Goal: Transaction & Acquisition: Purchase product/service

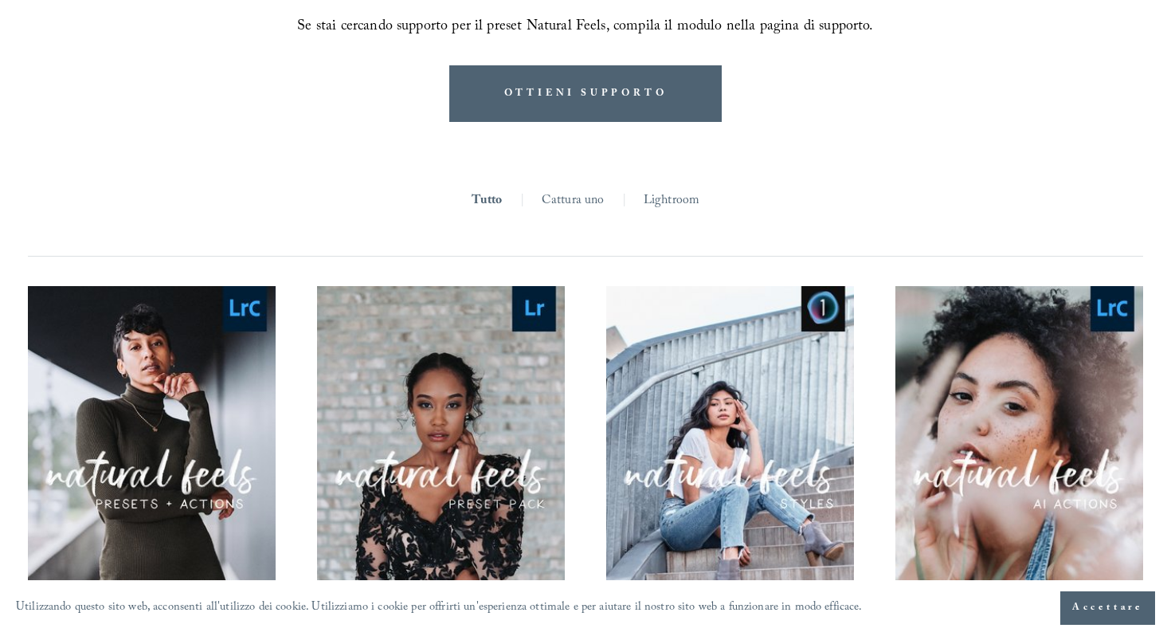
scroll to position [1371, 0]
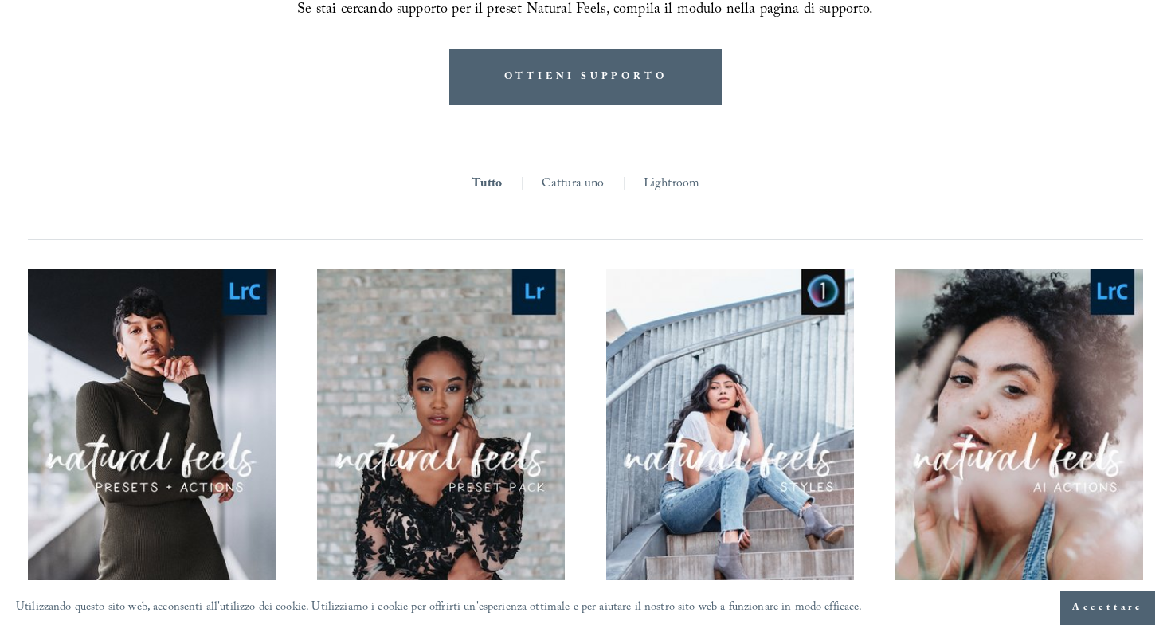
click at [670, 174] on font "Lightroom" at bounding box center [671, 185] width 56 height 22
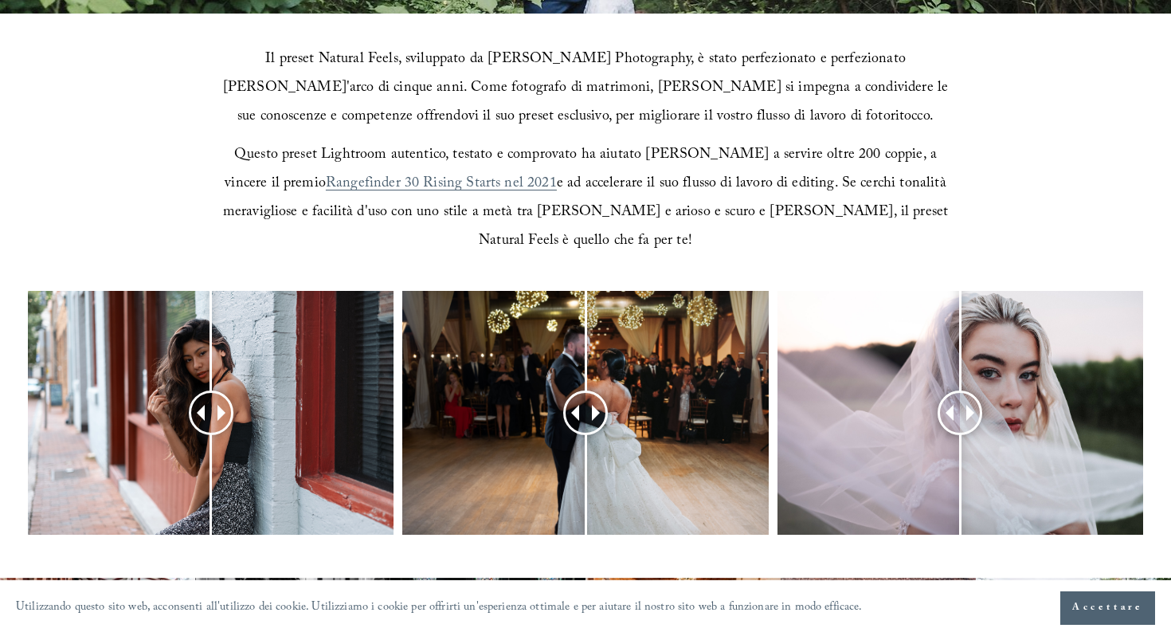
scroll to position [484, 0]
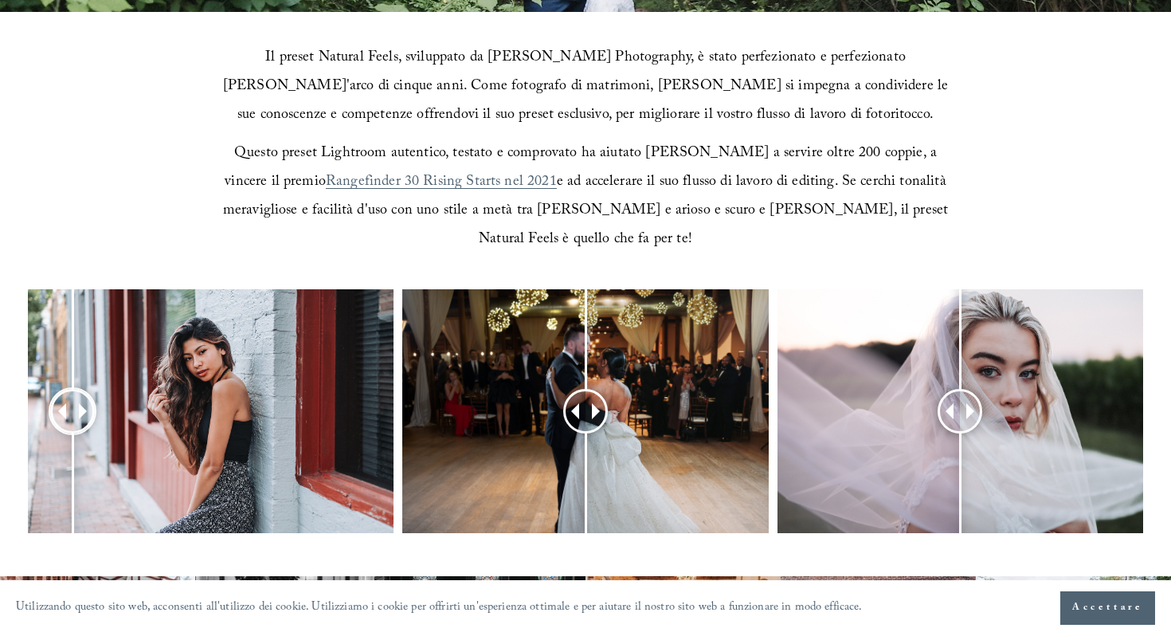
drag, startPoint x: 203, startPoint y: 378, endPoint x: 72, endPoint y: 370, distance: 130.9
click at [72, 391] on div at bounding box center [73, 411] width 41 height 41
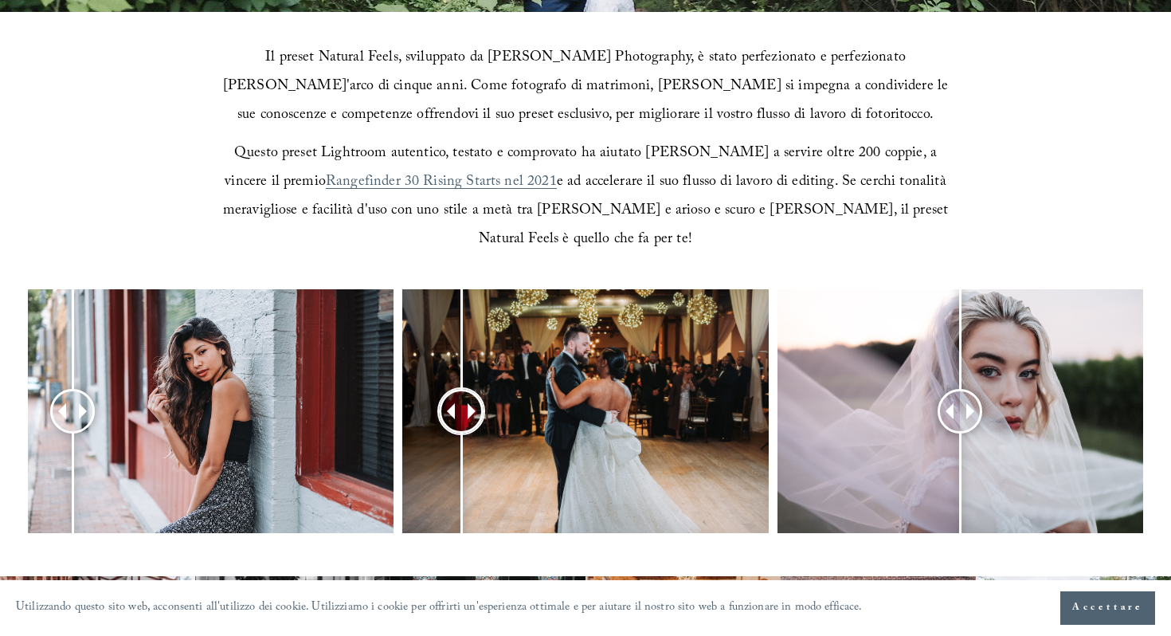
drag, startPoint x: 584, startPoint y: 375, endPoint x: 461, endPoint y: 426, distance: 132.8
click at [461, 426] on div at bounding box center [461, 411] width 40 height 40
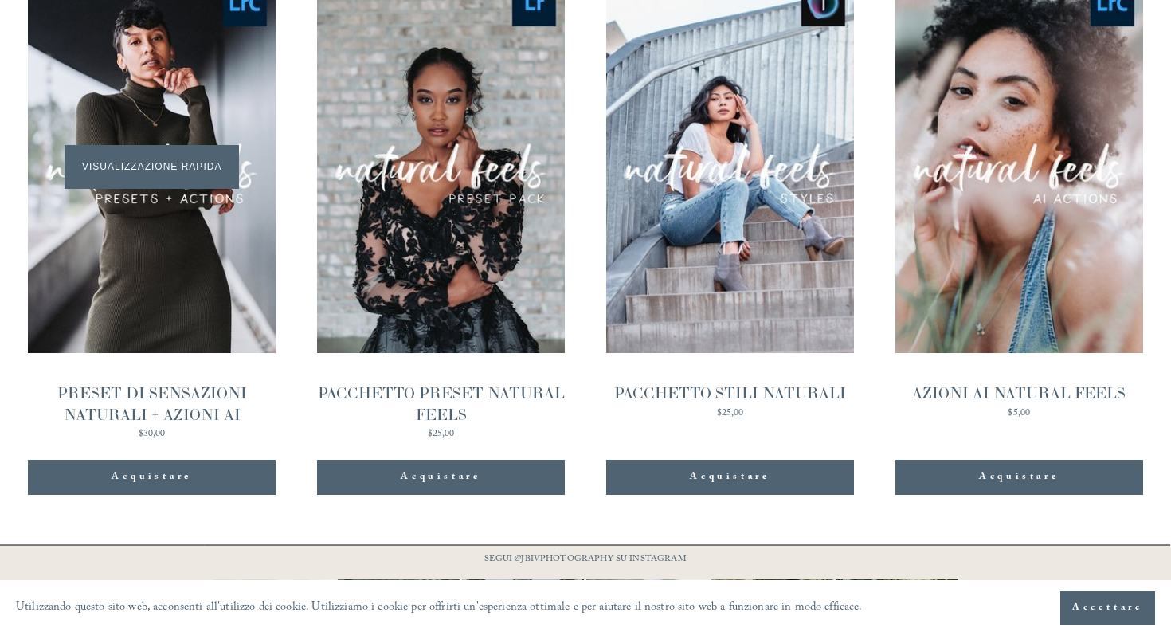
scroll to position [1660, 0]
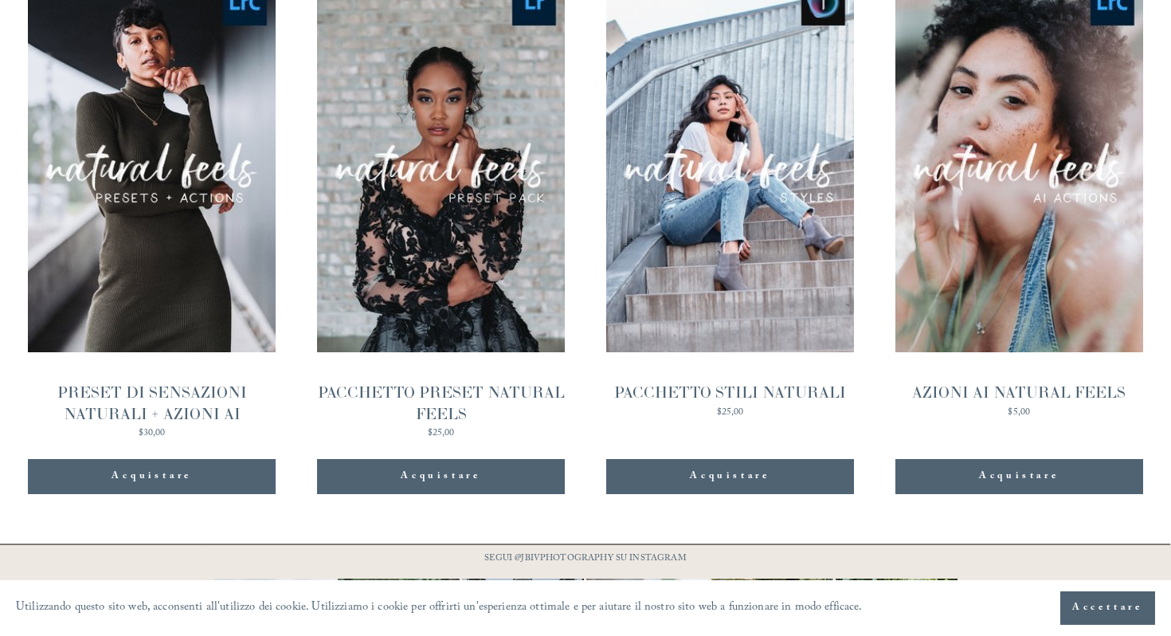
click at [434, 382] on font "PACCHETTO PRESET NATURAL FEELS" at bounding box center [441, 402] width 247 height 41
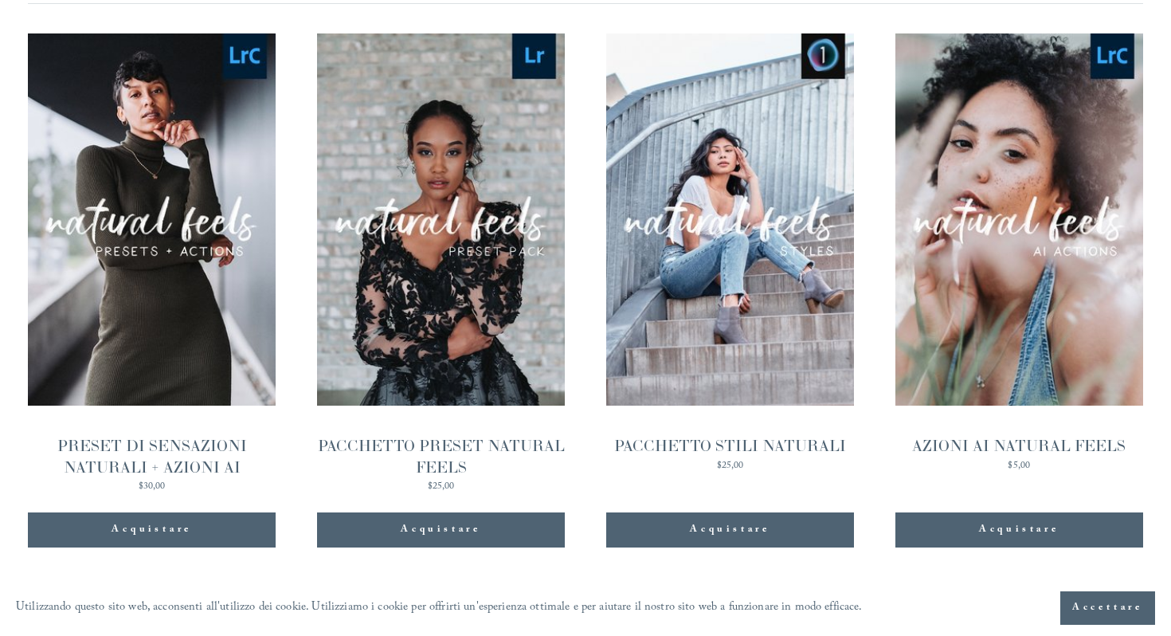
scroll to position [1605, 0]
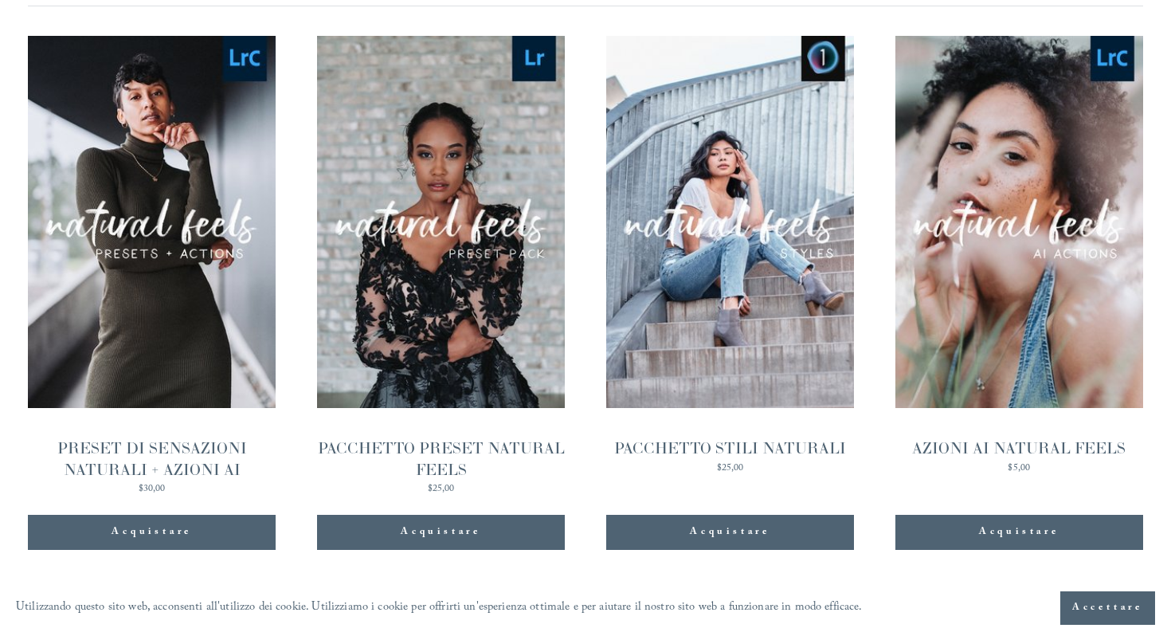
click at [139, 438] on font "PRESET DI SENSAZIONI NATURALI + AZIONI AI" at bounding box center [152, 458] width 190 height 41
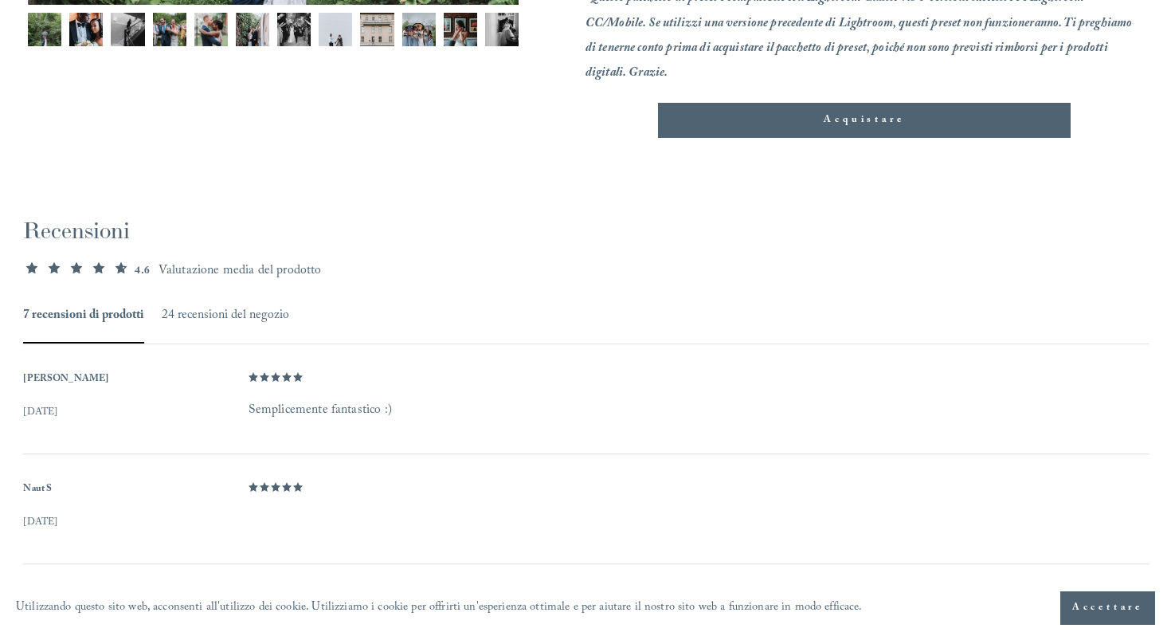
scroll to position [718, 0]
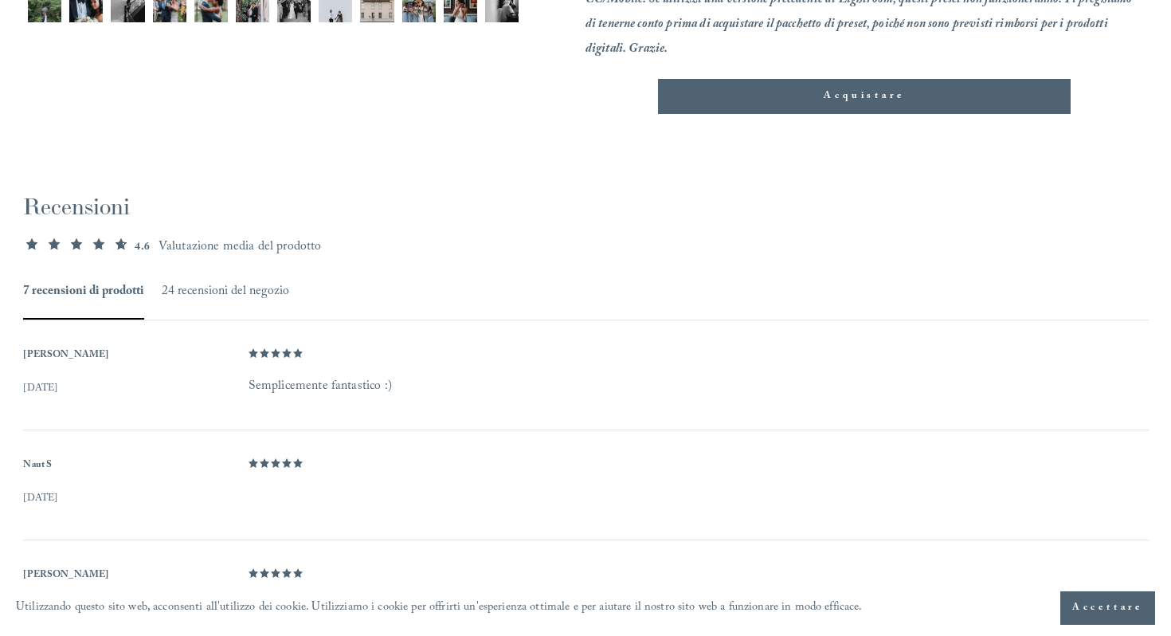
click at [847, 106] on button "Acquistare Aggiunto!" at bounding box center [864, 96] width 413 height 35
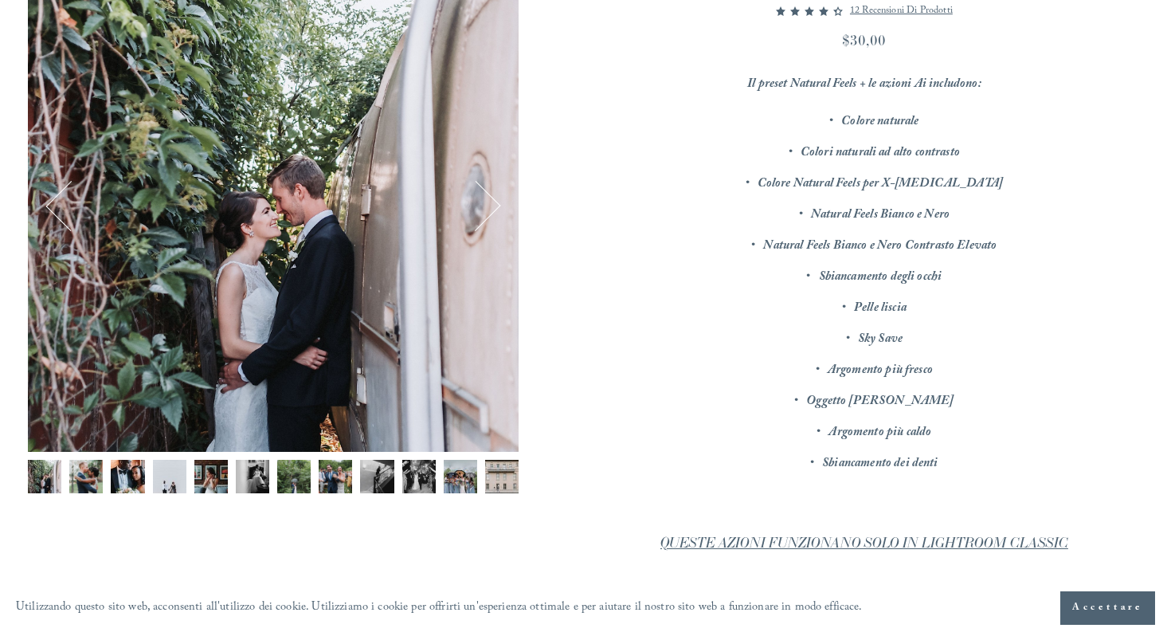
scroll to position [229, 0]
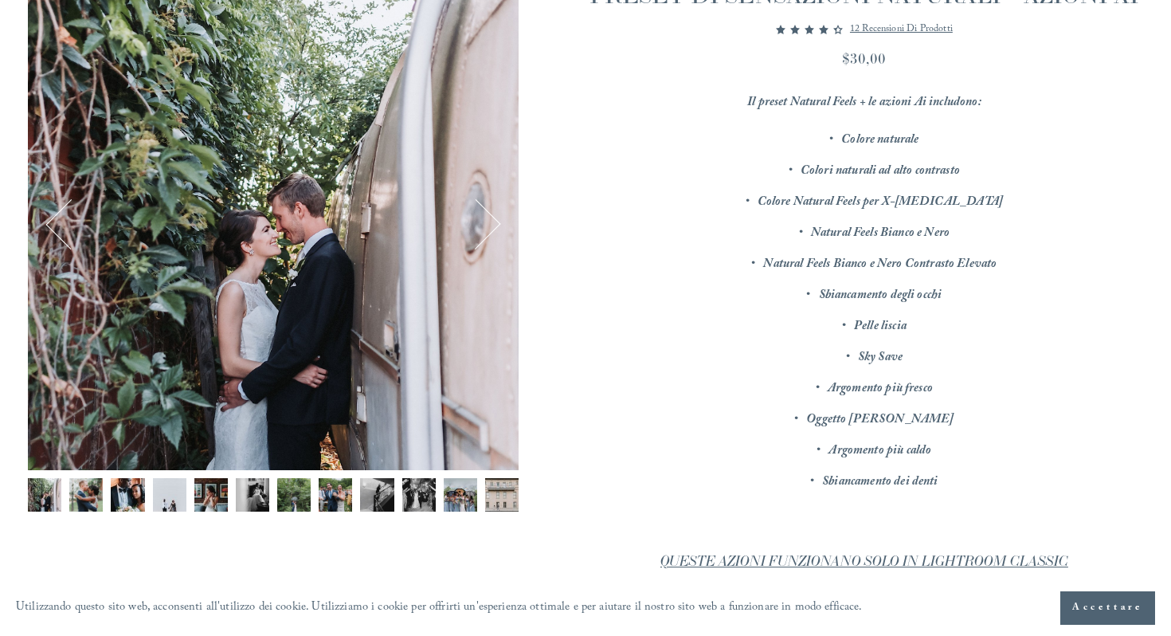
click at [77, 494] on img "Immagine 2 di 12" at bounding box center [85, 494] width 33 height 33
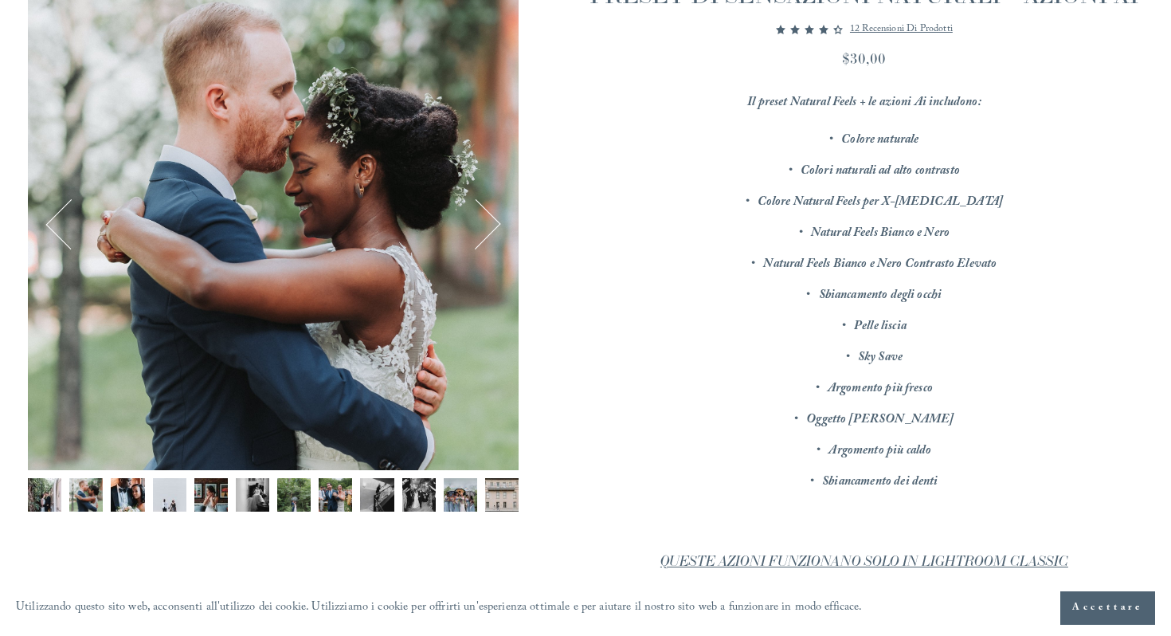
click at [487, 224] on button "Prossimo" at bounding box center [475, 224] width 51 height 51
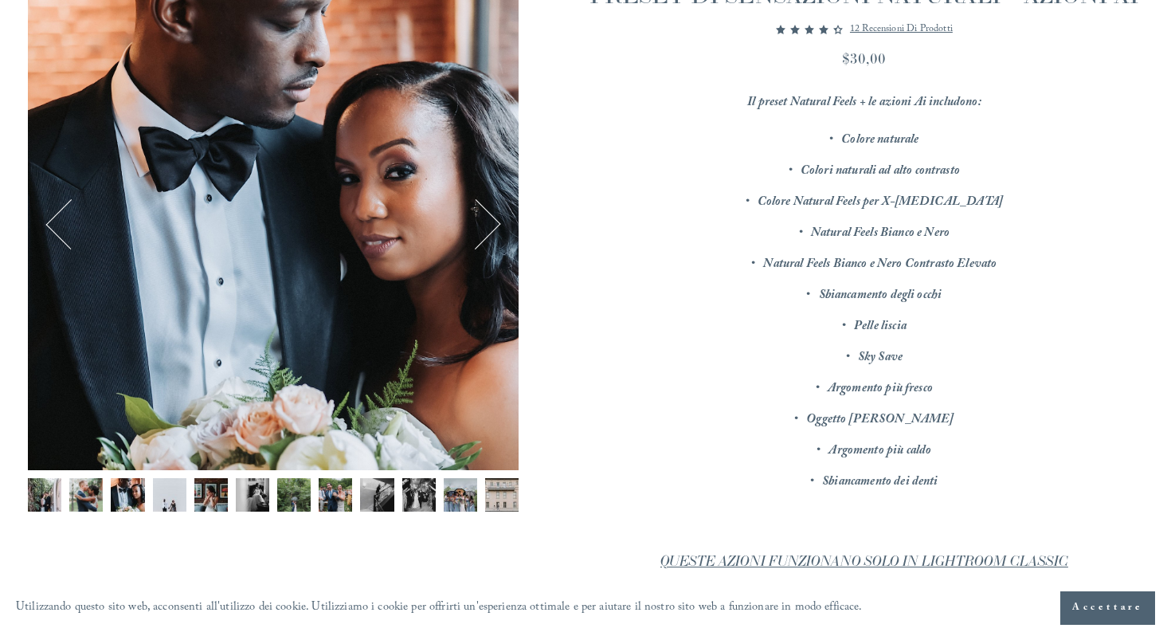
click at [487, 224] on button "Prossimo" at bounding box center [475, 224] width 51 height 51
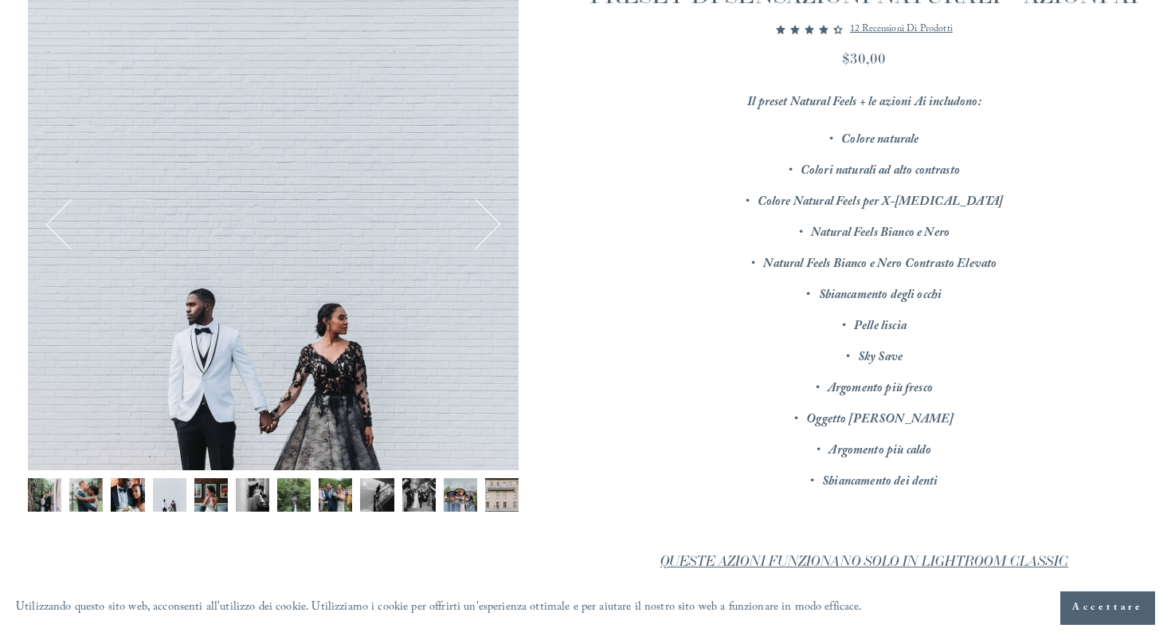
click at [487, 224] on button "Prossimo" at bounding box center [475, 224] width 51 height 51
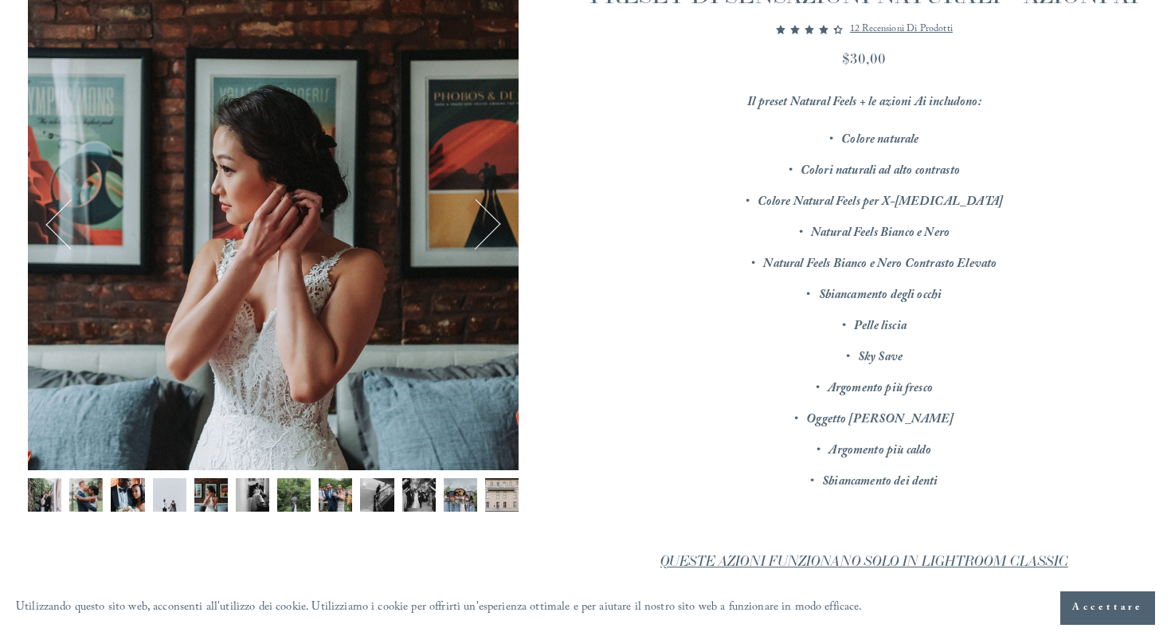
click at [487, 224] on button "Prossimo" at bounding box center [475, 224] width 51 height 51
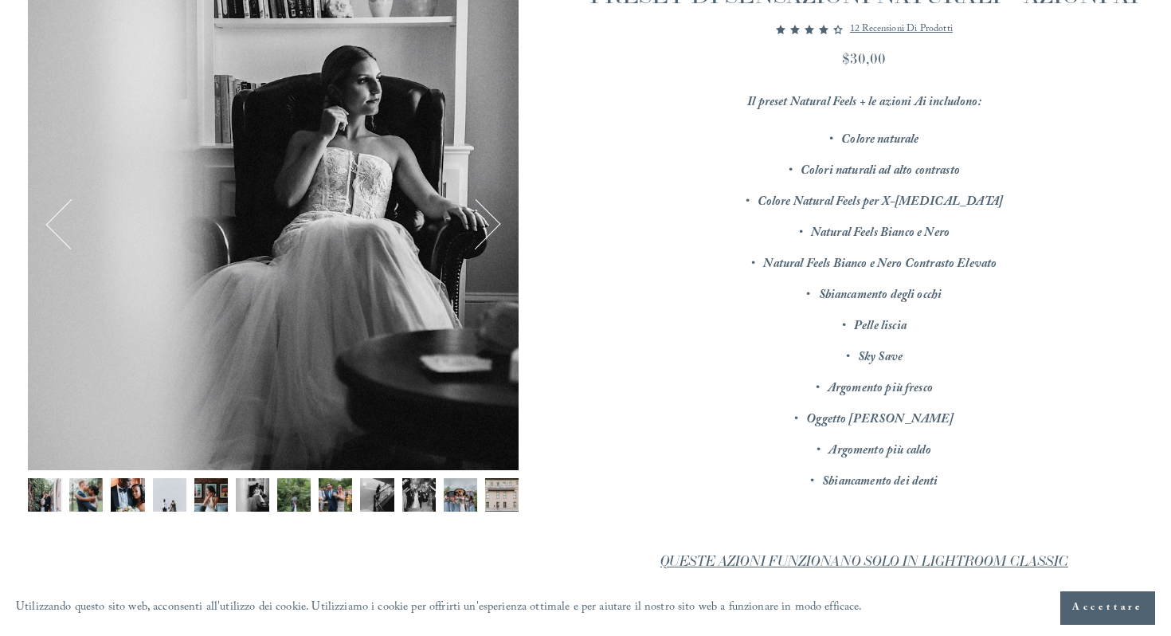
click at [489, 225] on button "Prossimo" at bounding box center [475, 224] width 51 height 51
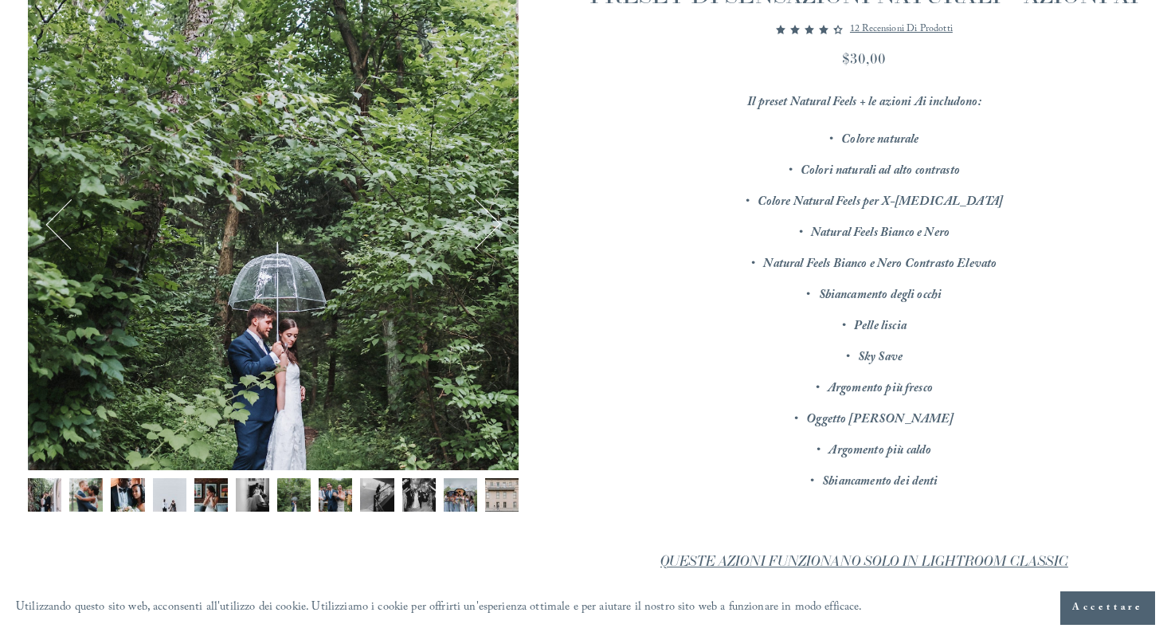
click at [489, 225] on button "Prossimo" at bounding box center [475, 224] width 51 height 51
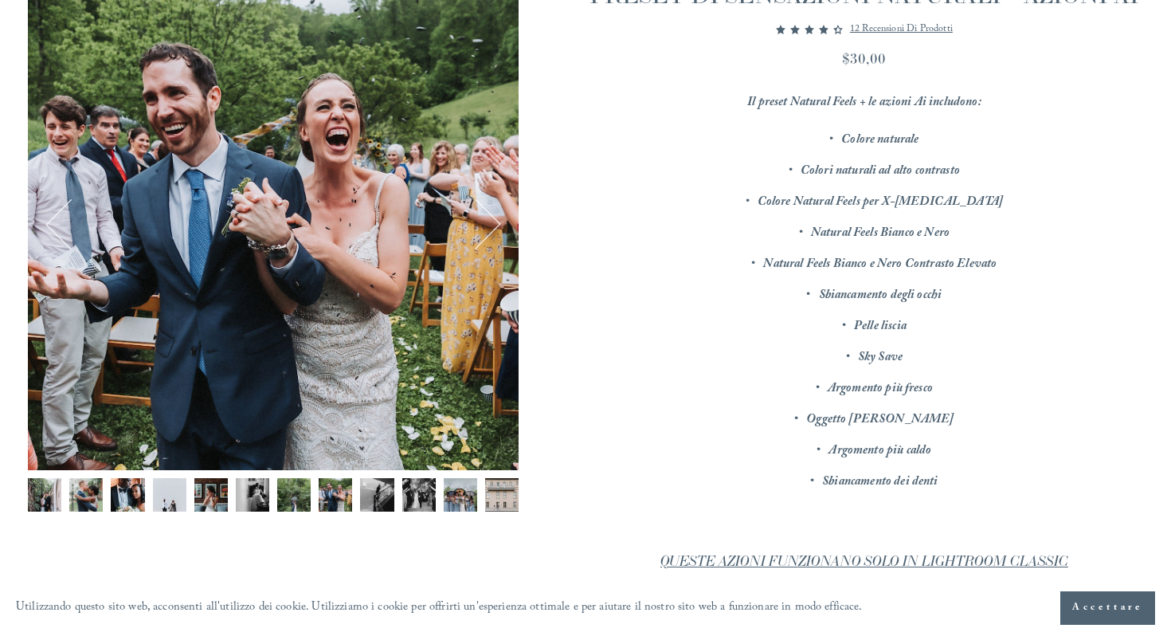
click at [489, 225] on button "Prossimo" at bounding box center [475, 224] width 51 height 51
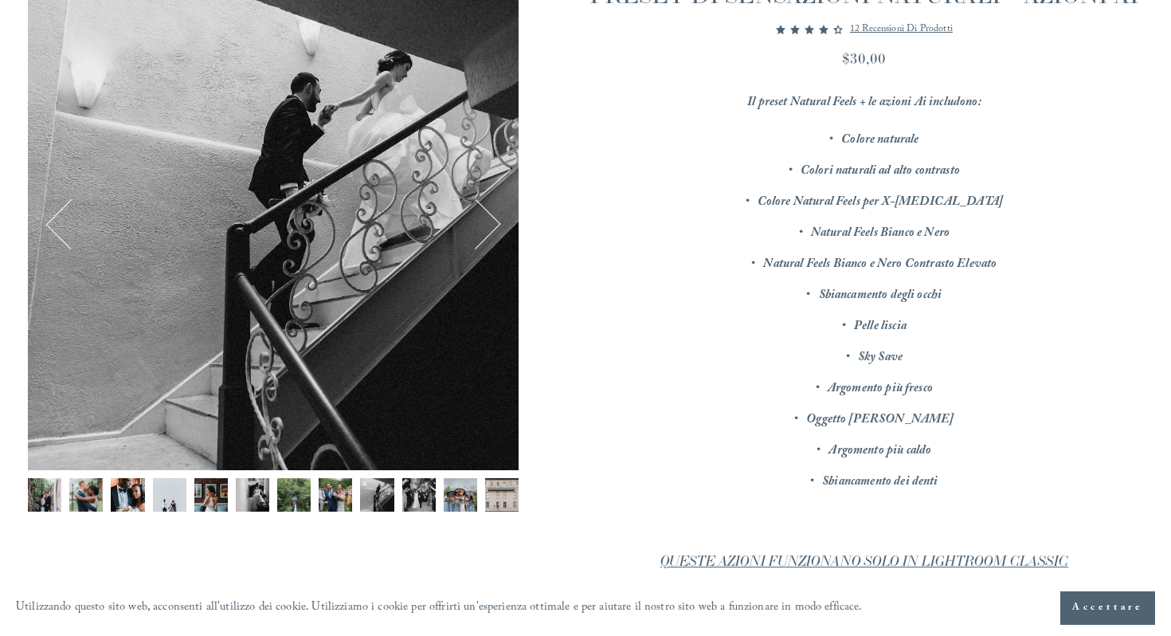
click at [489, 225] on button "Prossimo" at bounding box center [475, 224] width 51 height 51
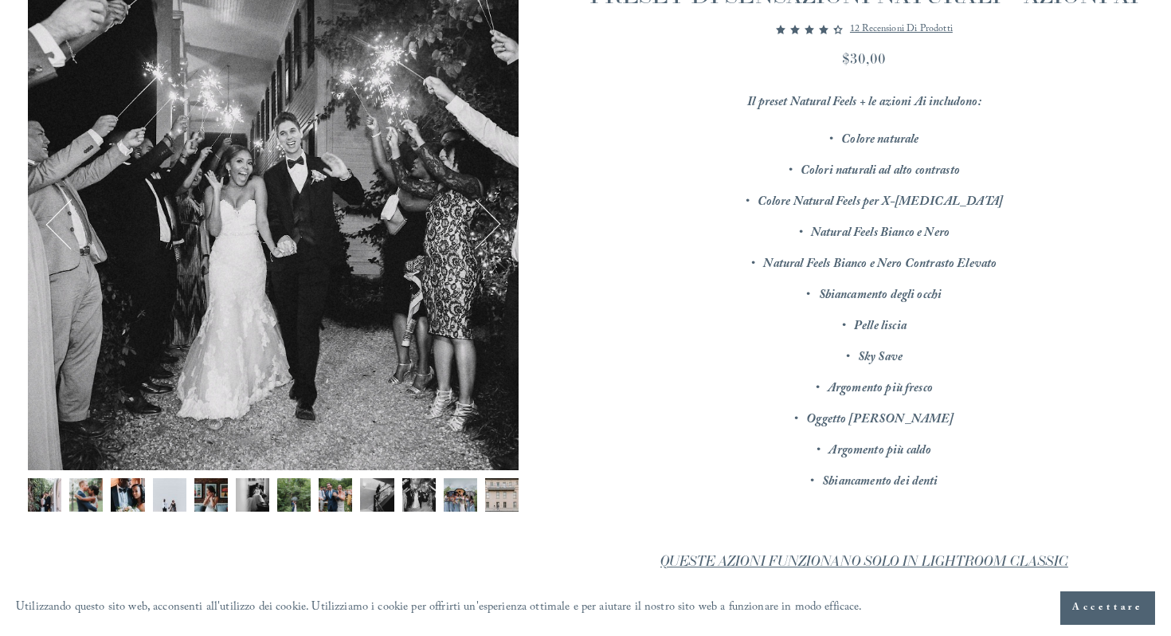
click at [489, 225] on button "Prossimo" at bounding box center [475, 224] width 51 height 51
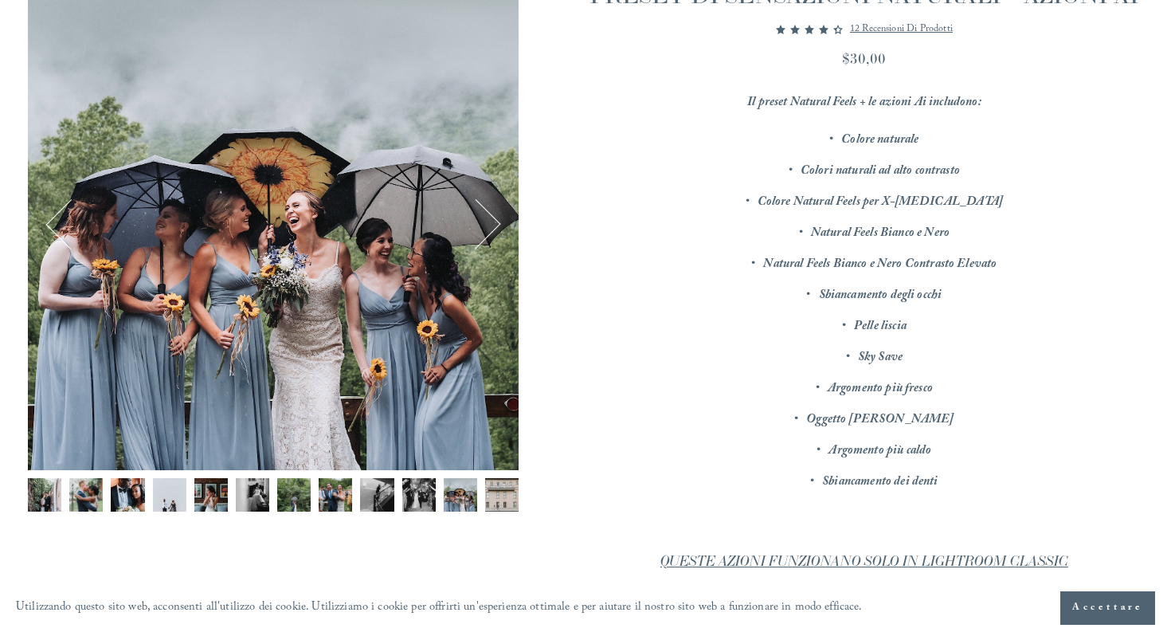
click at [470, 227] on button "Prossimo" at bounding box center [475, 224] width 51 height 51
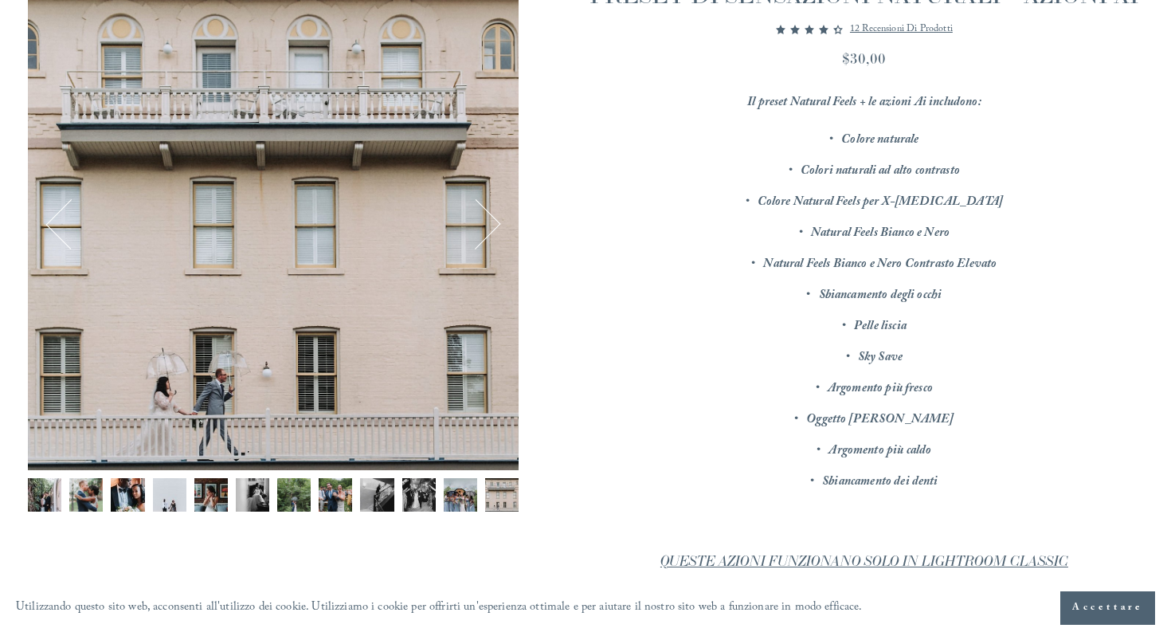
click at [470, 227] on button "Prossimo" at bounding box center [475, 224] width 51 height 51
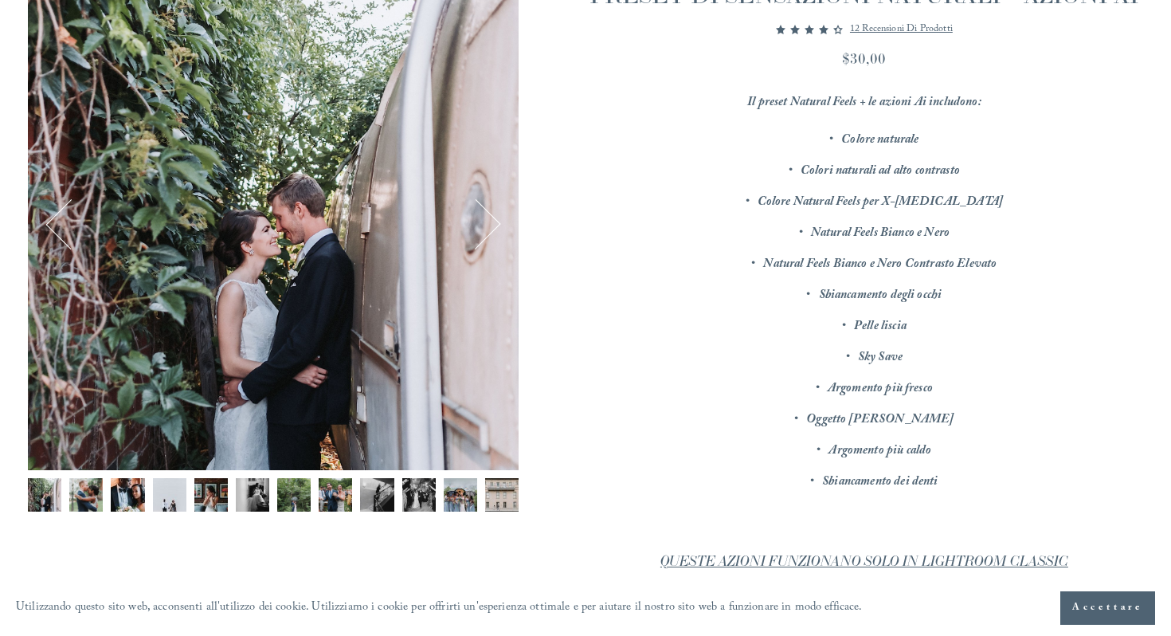
click at [470, 227] on button "Prossimo" at bounding box center [475, 224] width 51 height 51
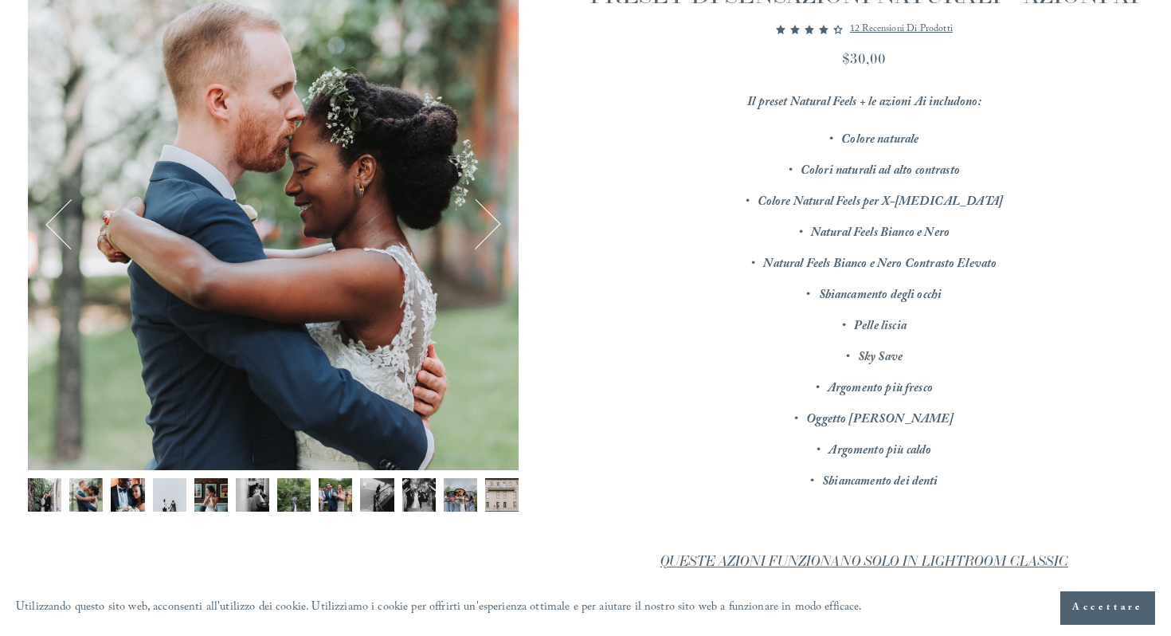
click at [470, 227] on button "Prossimo" at bounding box center [475, 224] width 51 height 51
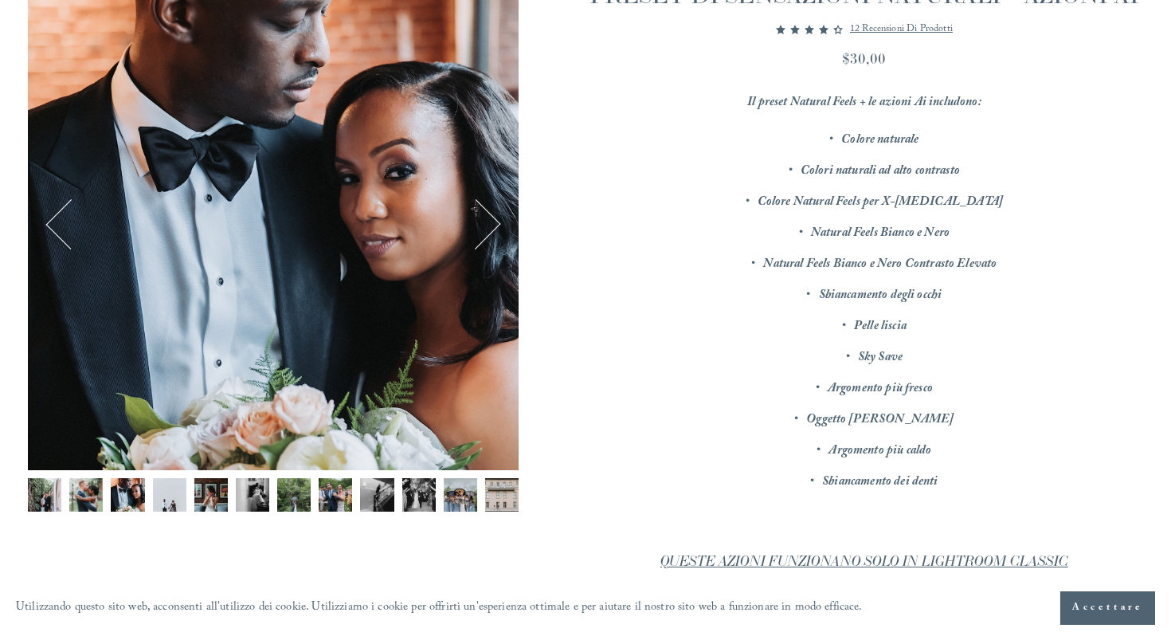
click at [470, 227] on button "Prossimo" at bounding box center [475, 224] width 51 height 51
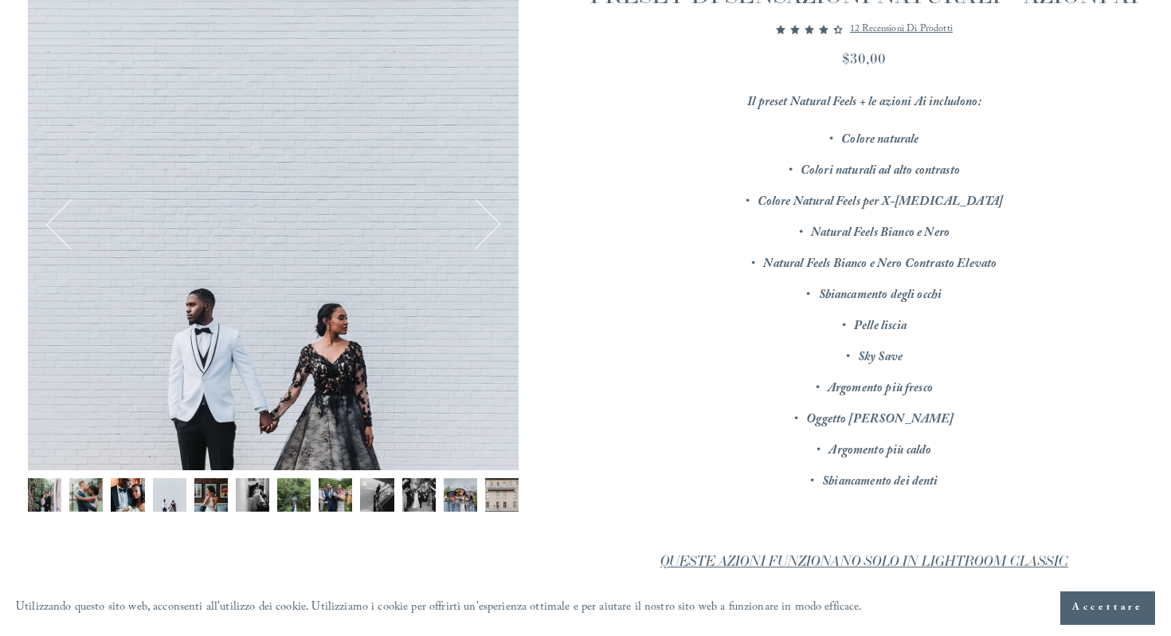
click at [470, 227] on button "Prossimo" at bounding box center [475, 224] width 51 height 51
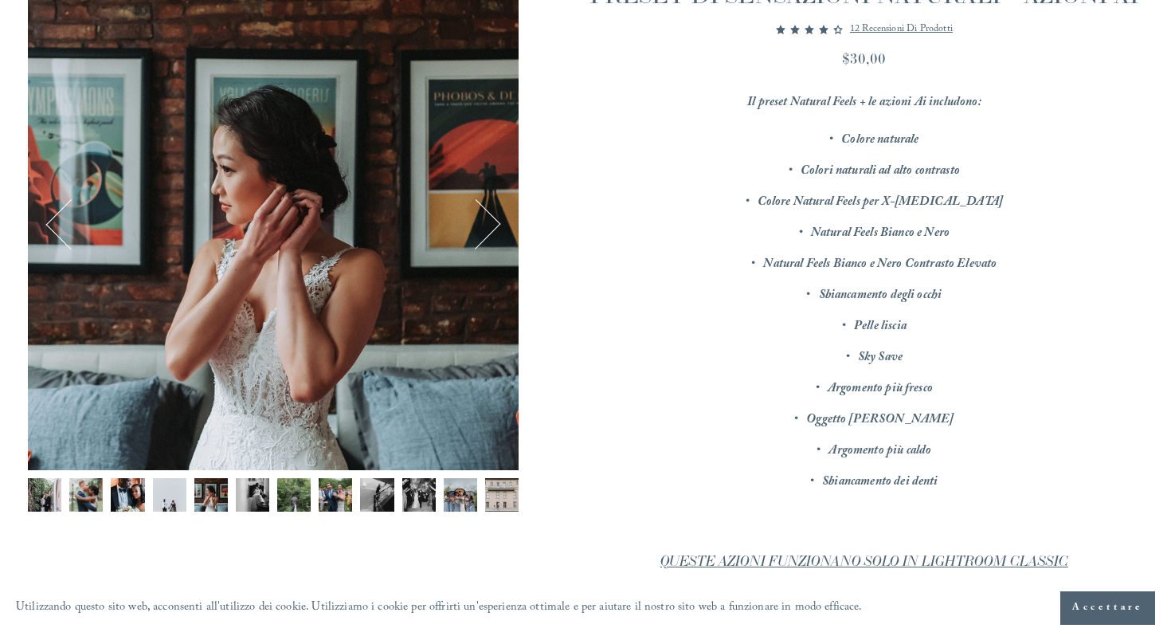
click at [470, 227] on button "Prossimo" at bounding box center [475, 224] width 51 height 51
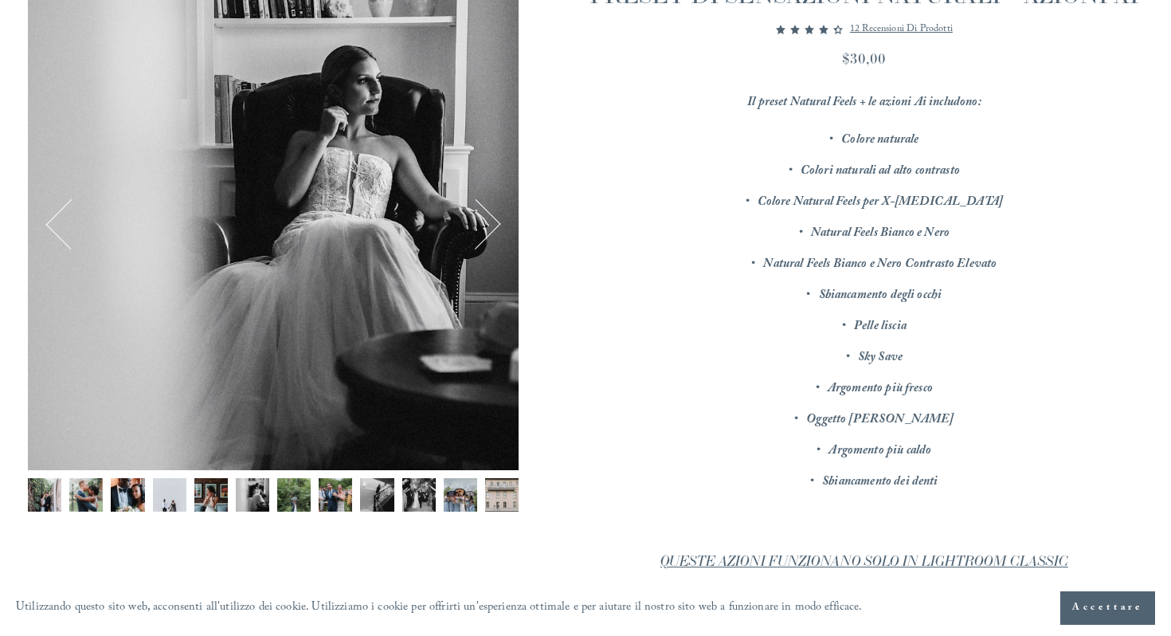
click at [470, 227] on button "Prossimo" at bounding box center [475, 224] width 51 height 51
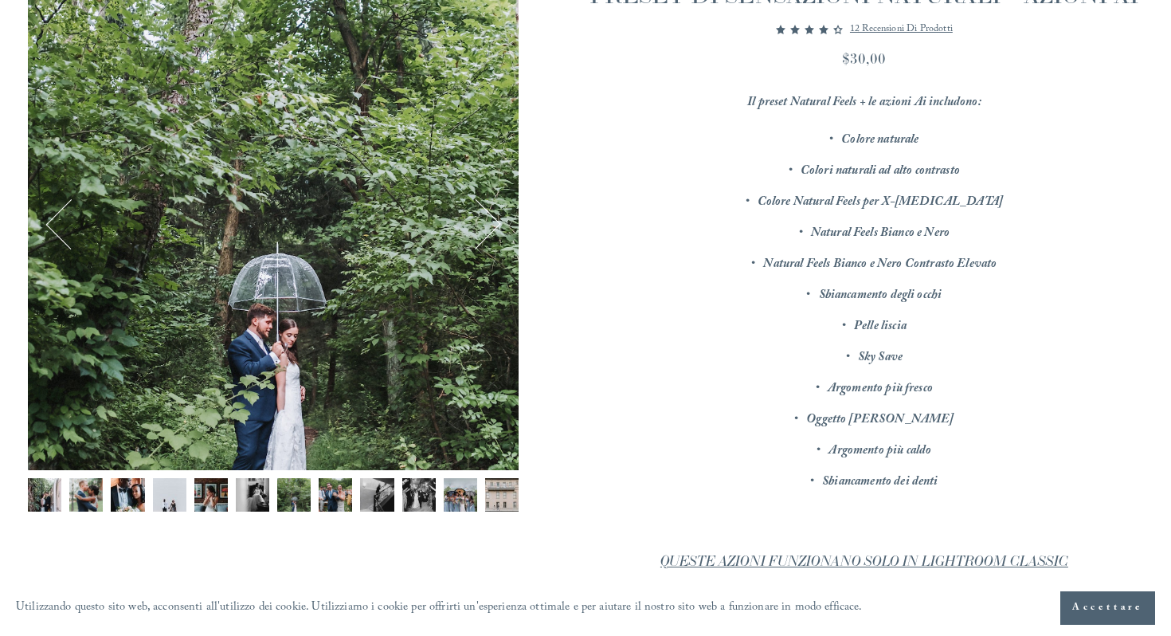
click at [470, 227] on button "Prossimo" at bounding box center [475, 224] width 51 height 51
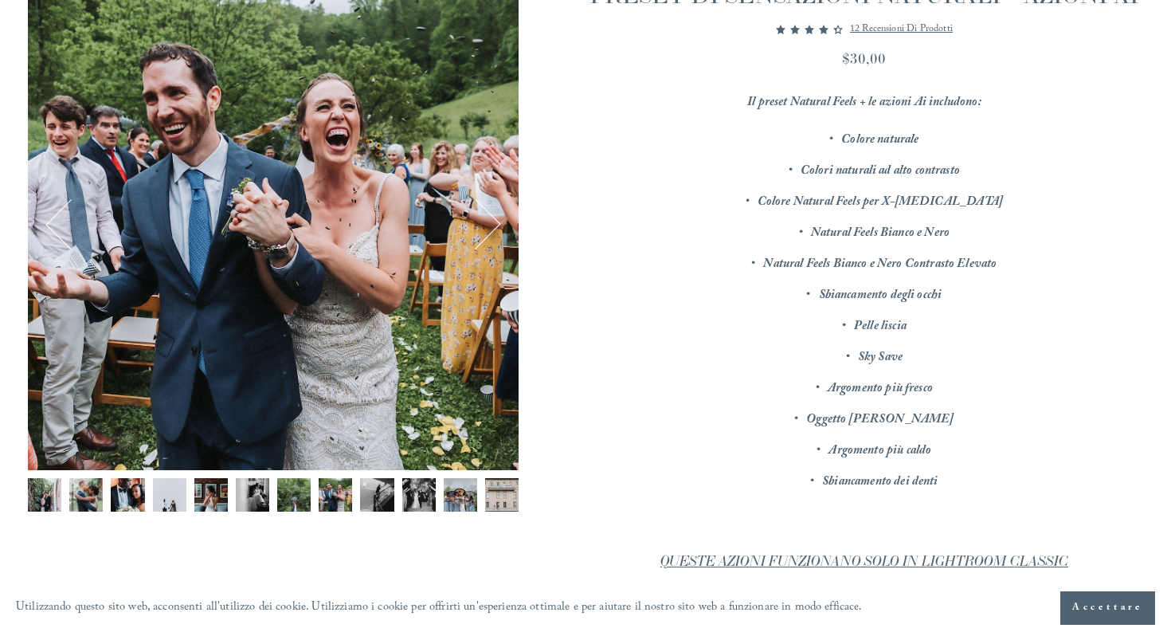
click at [605, 156] on ul "Colore naturale Colori naturali ad alto contrasto Colore Natural Feels per X-[M…" at bounding box center [863, 311] width 557 height 366
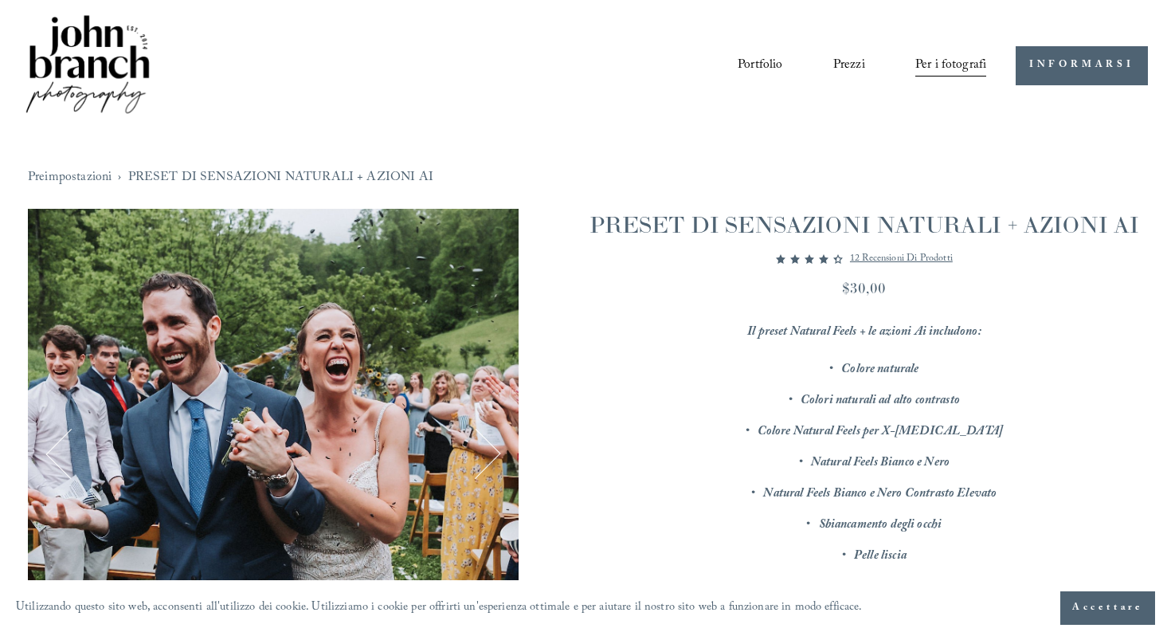
click at [522, 167] on nav "Preimpostazioni › PRESET DI SENSAZIONI NATURALI + AZIONI AI" at bounding box center [585, 178] width 1115 height 25
